Goal: Task Accomplishment & Management: Manage account settings

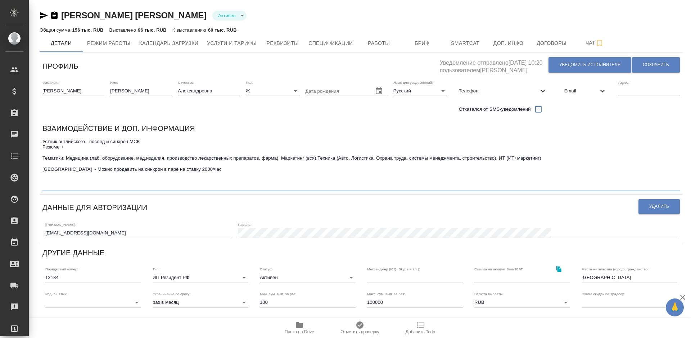
click at [455, 141] on textarea "Устник английского - послед и синхрон МСК Резюме + Тематики: Медицина (лаб. обо…" at bounding box center [361, 164] width 638 height 50
click at [521, 135] on div "Взаимодействие и доп. информация" at bounding box center [361, 130] width 638 height 14
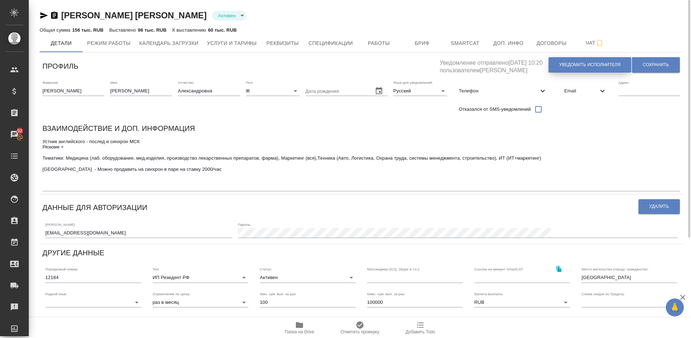
click at [576, 64] on span "Уведомить исполнителя" at bounding box center [590, 65] width 61 height 6
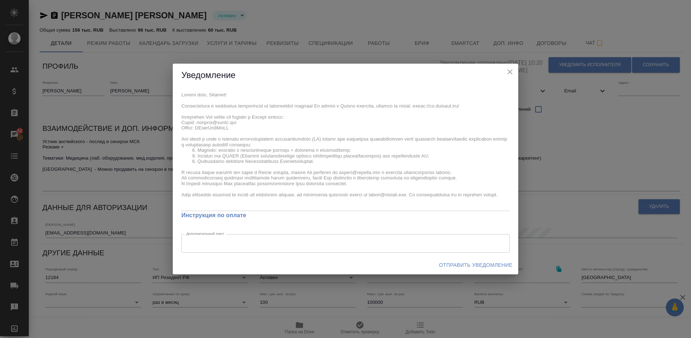
click at [180, 123] on div "x Инструкция по оплате Дополнительный текст x Дополнительный текст" at bounding box center [346, 171] width 346 height 169
click at [512, 71] on icon "close" at bounding box center [510, 72] width 9 height 9
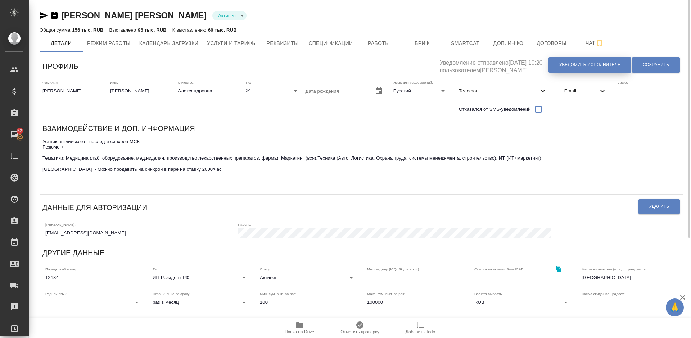
click at [580, 63] on span "Уведомить исполнителя" at bounding box center [590, 65] width 61 height 6
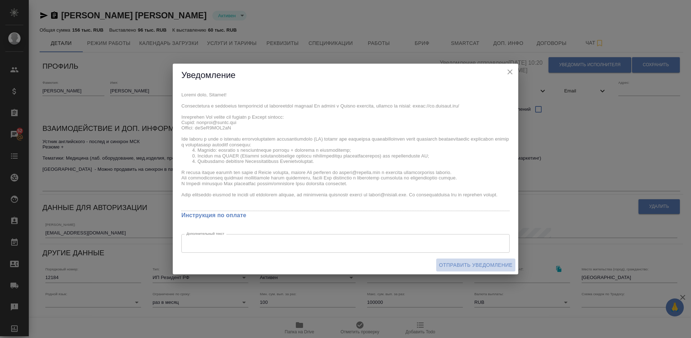
click at [462, 264] on span "Отправить уведомление" at bounding box center [475, 265] width 73 height 9
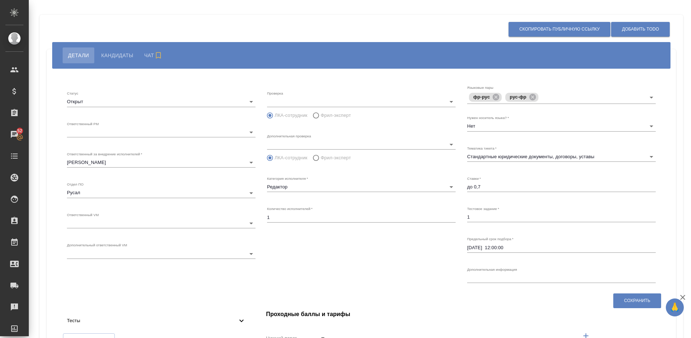
click at [455, 30] on div "Добавить ToDo Скопировать публичную ссылку" at bounding box center [359, 29] width 624 height 18
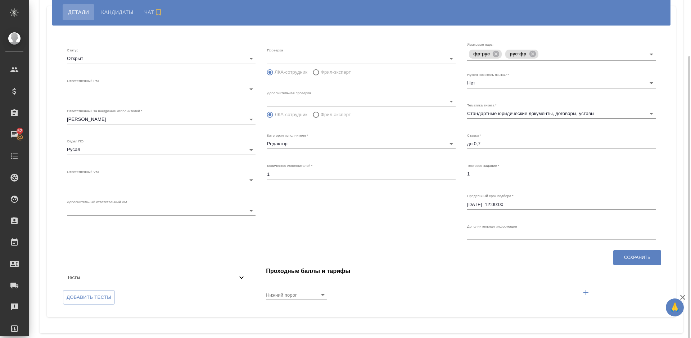
scroll to position [53, 0]
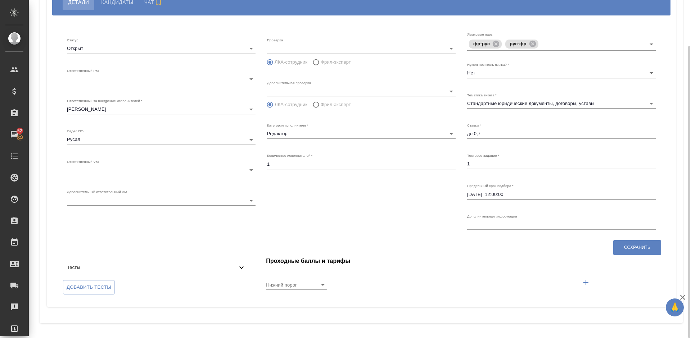
click at [202, 264] on div "Тесты" at bounding box center [156, 268] width 190 height 16
drag, startPoint x: 691, startPoint y: 128, endPoint x: 691, endPoint y: 60, distance: 67.7
click at [691, 60] on div at bounding box center [688, 169] width 5 height 338
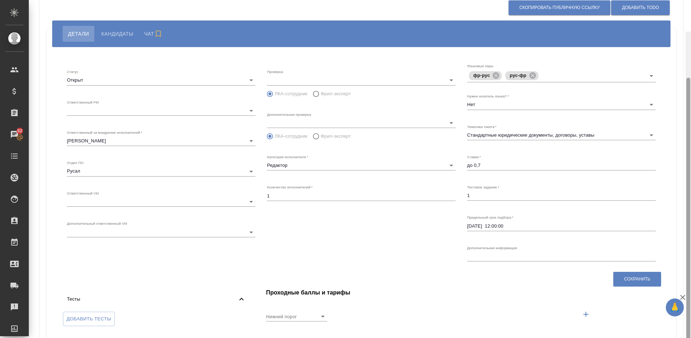
scroll to position [0, 0]
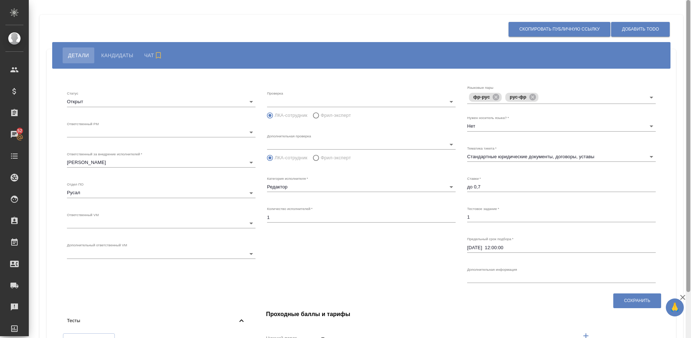
drag, startPoint x: 687, startPoint y: 76, endPoint x: 687, endPoint y: 5, distance: 70.9
click at [687, 5] on div at bounding box center [689, 146] width 4 height 292
click at [208, 132] on body "🙏 .cls-1 fill:#fff; AWATERA Lazareva Anastasia Клиенты Спецификации Заказы 52 Ч…" at bounding box center [345, 169] width 691 height 338
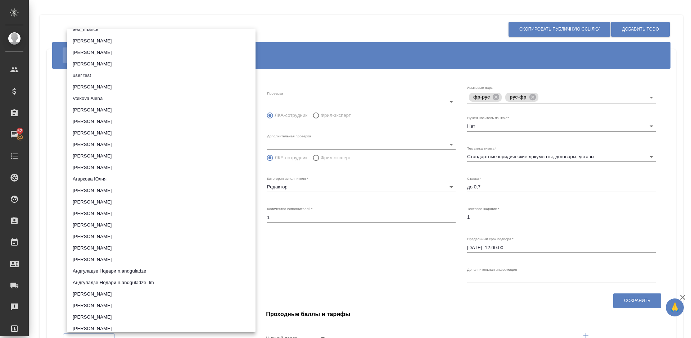
scroll to position [751, 0]
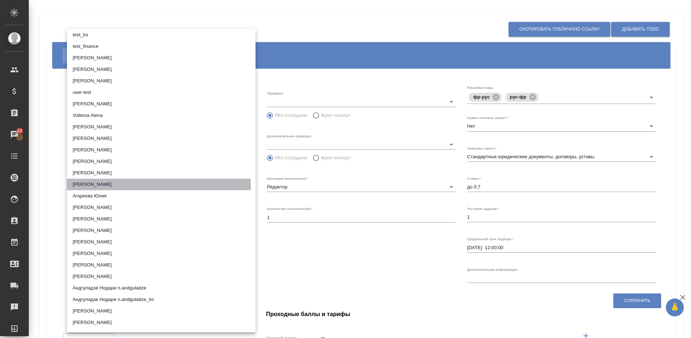
click at [129, 187] on li "Авдеенко Кирилл" at bounding box center [161, 185] width 189 height 12
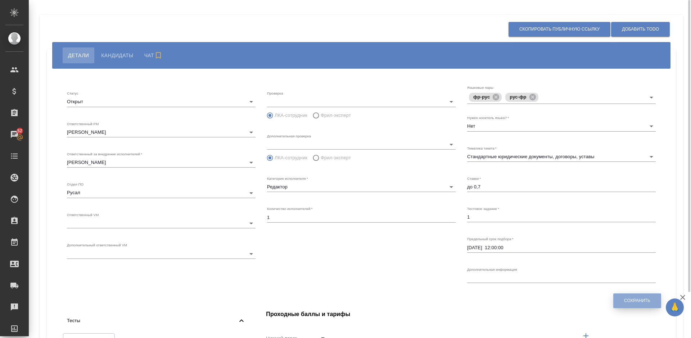
click at [633, 302] on span "Сохранить" at bounding box center [637, 301] width 26 height 6
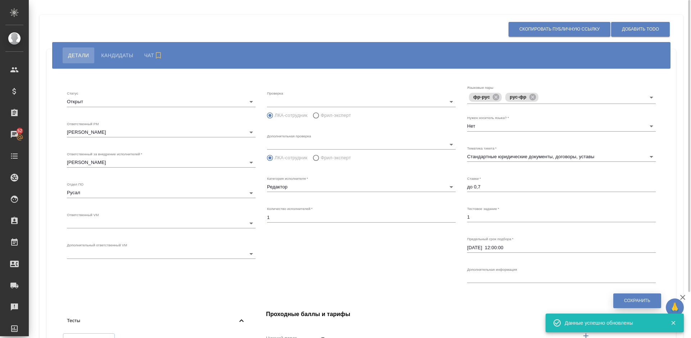
type input "6188e49df9de1a681d7e552a"
